Goal: Book appointment/travel/reservation

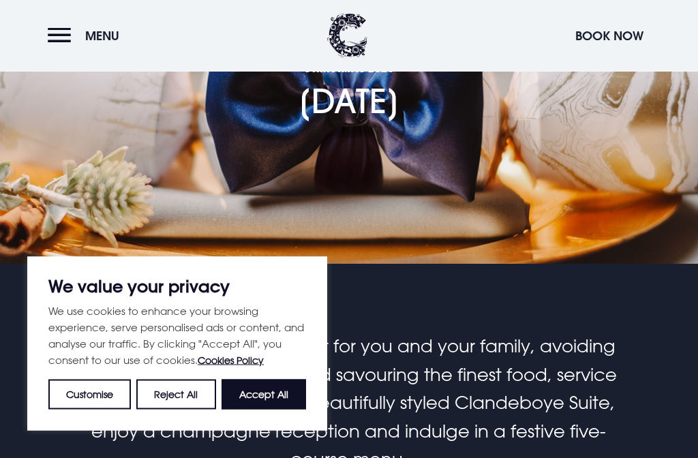
scroll to position [145, 0]
click at [272, 410] on button "Accept All" at bounding box center [263, 395] width 84 height 30
checkbox input "true"
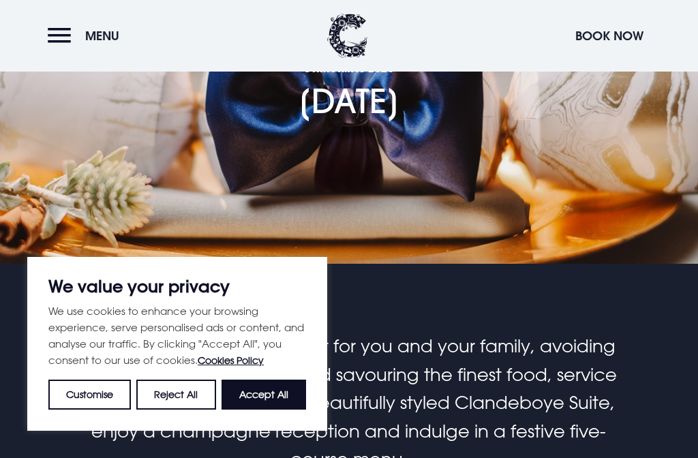
checkbox input "true"
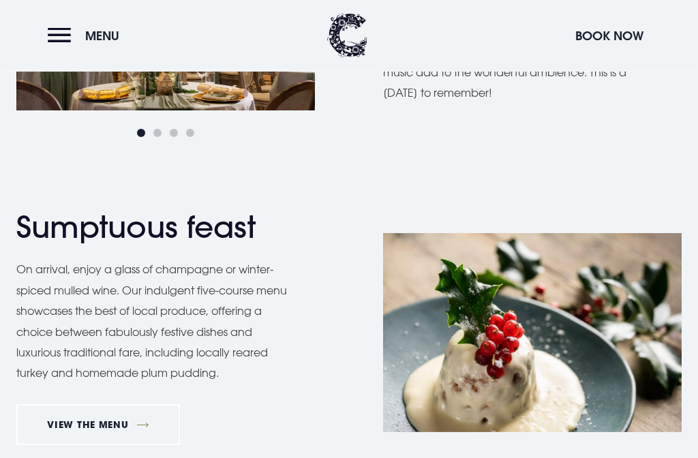
scroll to position [915, 0]
click at [96, 424] on link "VIEW THE MENU" at bounding box center [98, 424] width 164 height 41
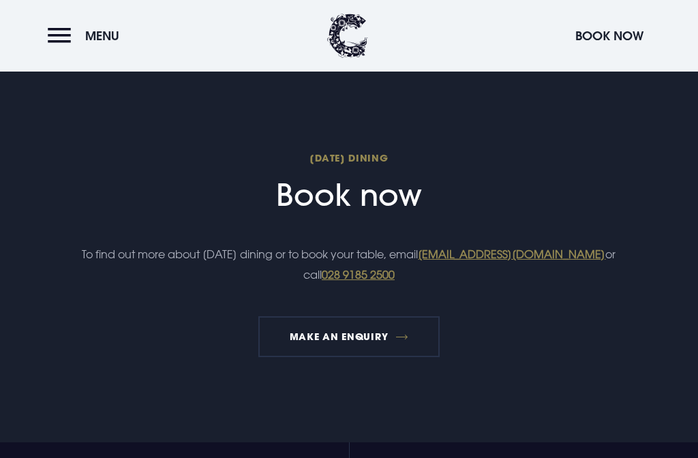
scroll to position [1368, 0]
click at [612, 32] on button "Book Now" at bounding box center [609, 35] width 82 height 29
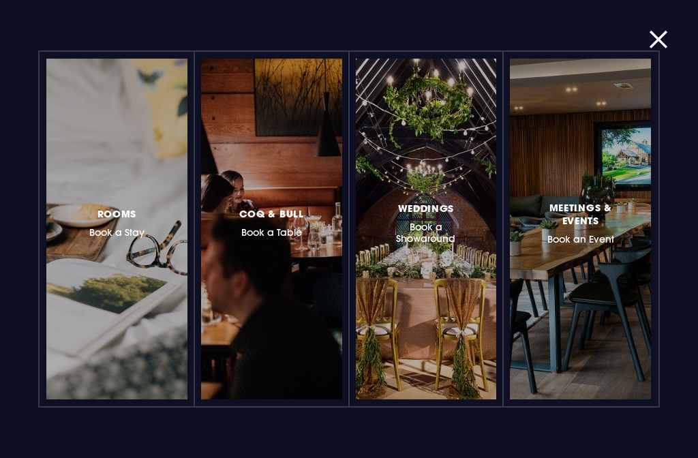
scroll to position [929, 0]
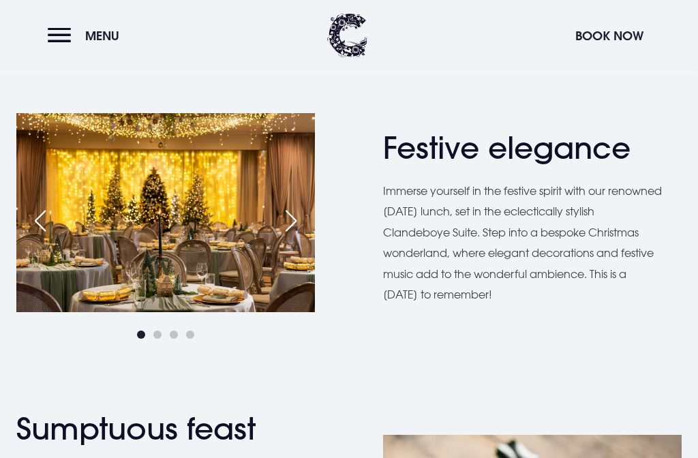
scroll to position [707, 0]
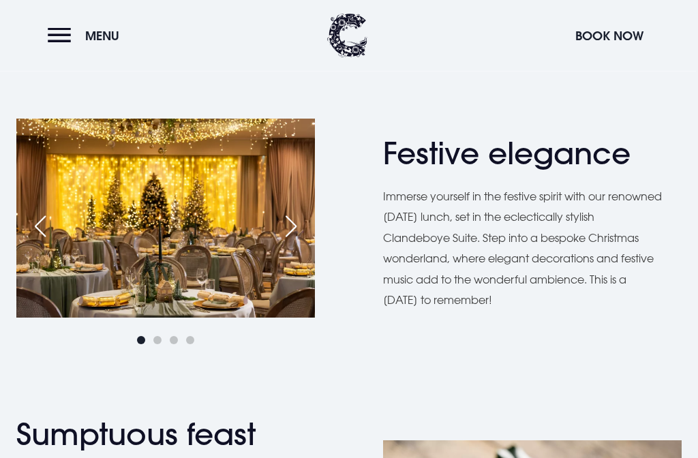
click at [309, 225] on img at bounding box center [165, 218] width 298 height 199
click at [287, 224] on div "Next slide" at bounding box center [291, 227] width 34 height 30
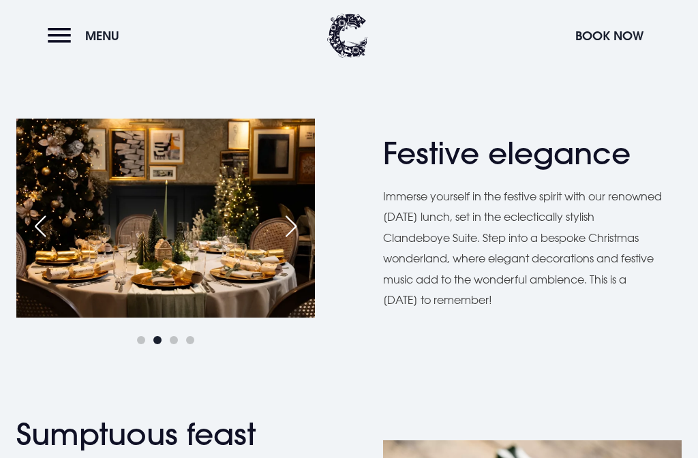
click at [273, 231] on img at bounding box center [165, 218] width 298 height 199
click at [292, 221] on div "Next slide" at bounding box center [291, 226] width 34 height 30
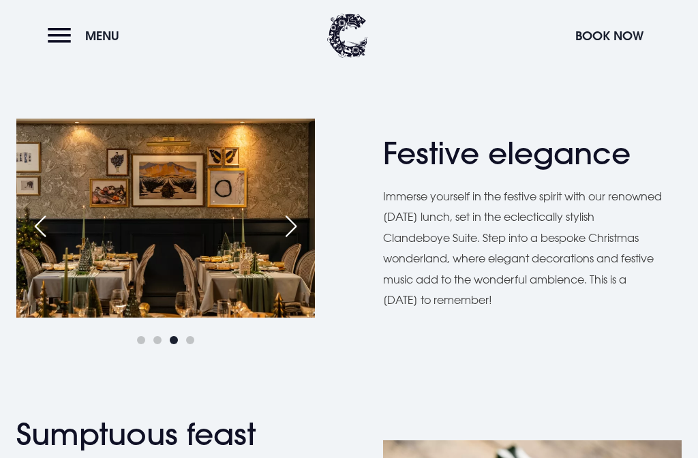
click at [281, 223] on div "Next slide" at bounding box center [291, 226] width 34 height 30
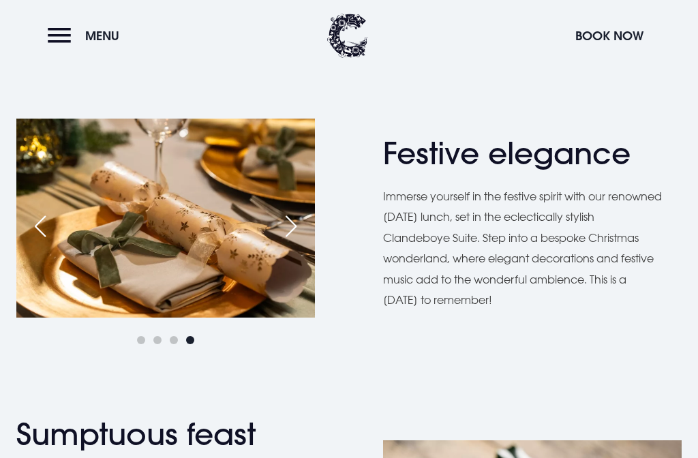
click at [290, 224] on div "Next slide" at bounding box center [291, 226] width 34 height 30
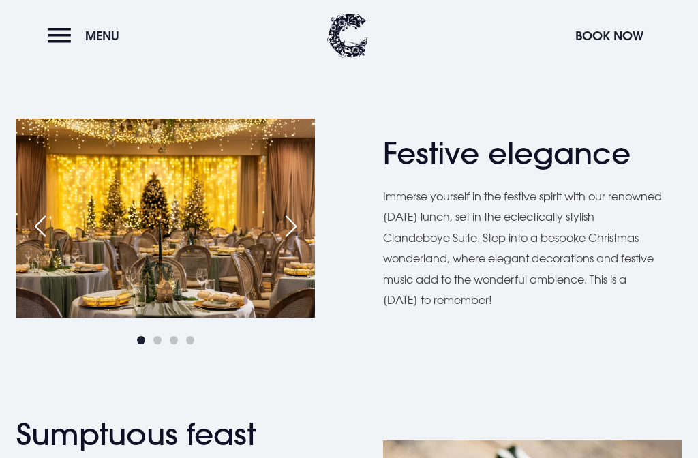
click at [284, 222] on div "Next slide" at bounding box center [291, 226] width 34 height 30
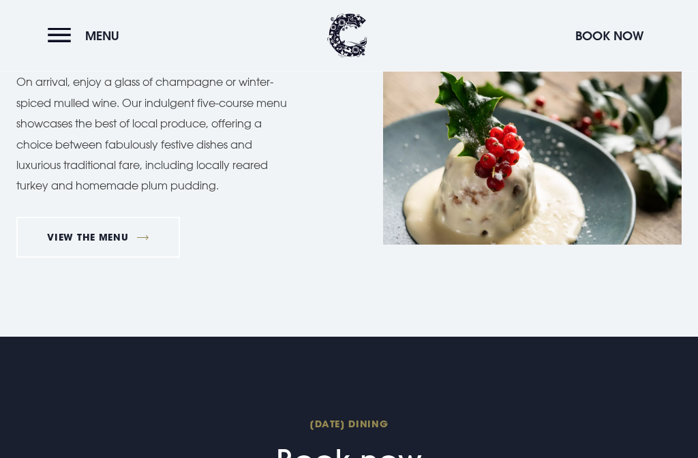
scroll to position [1102, 0]
click at [140, 229] on link "VIEW THE MENU" at bounding box center [98, 237] width 164 height 41
